Goal: Find specific page/section: Find specific page/section

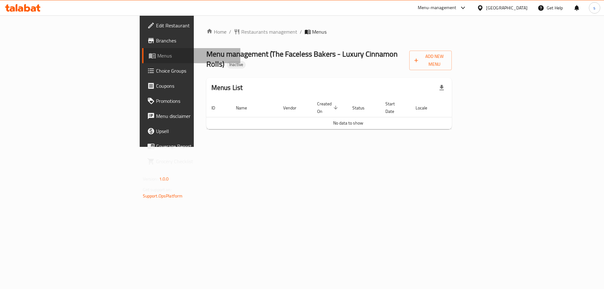
click at [157, 54] on span "Menus" at bounding box center [196, 56] width 78 height 8
click at [156, 40] on span "Branches" at bounding box center [196, 41] width 80 height 8
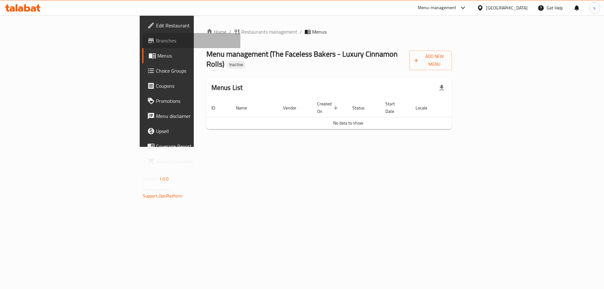
click at [156, 40] on span "Branches" at bounding box center [196, 41] width 80 height 8
